Goal: Find specific page/section: Find specific page/section

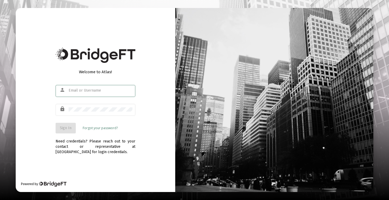
type input "[EMAIL_ADDRESS][DOMAIN_NAME]"
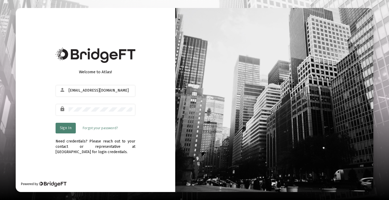
click at [63, 124] on button "Sign In" at bounding box center [66, 128] width 20 height 11
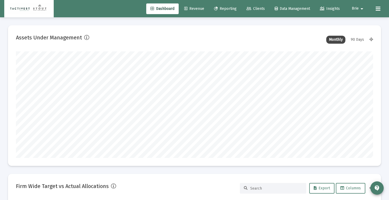
scroll to position [106, 192]
type input "[DATE]"
click at [252, 7] on span "Clients" at bounding box center [256, 8] width 18 height 5
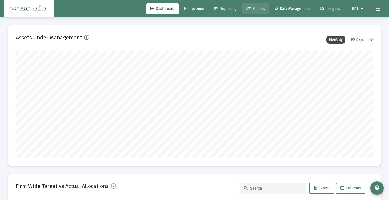
scroll to position [0, 0]
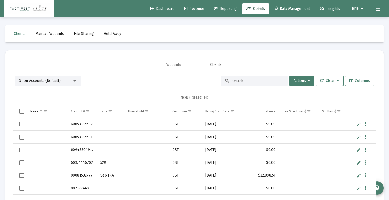
click at [244, 80] on input at bounding box center [258, 81] width 52 height 5
type input "rha"
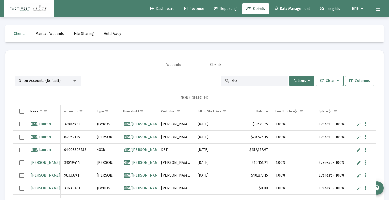
scroll to position [0, 0]
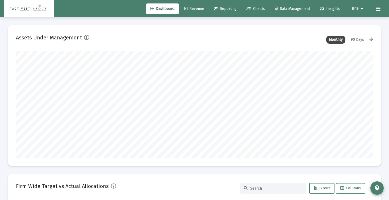
scroll to position [106, 167]
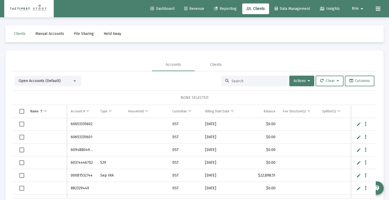
click at [44, 85] on div "Open Accounts (Default)" at bounding box center [48, 81] width 66 height 11
click at [48, 71] on div "Open Accounts (Default) Actions Clear Columns NONE SELECTED Name Name Account #…" at bounding box center [194, 141] width 363 height 140
click at [49, 81] on span "Open Accounts (Default)" at bounding box center [40, 80] width 42 height 5
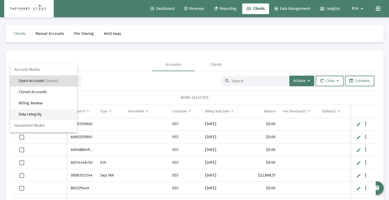
scroll to position [10, 0]
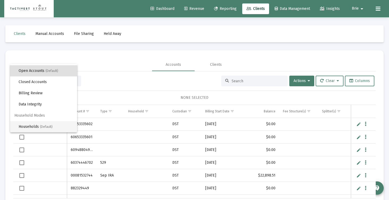
click at [43, 124] on span "Households (Default)" at bounding box center [46, 126] width 54 height 11
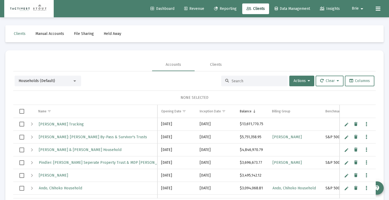
click at [234, 80] on input at bounding box center [258, 81] width 52 height 5
type input "rha"
